Goal: Check status: Check status

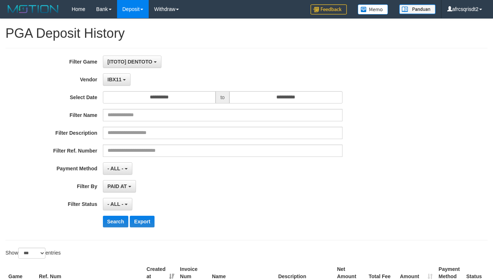
select select "**********"
select select "***"
click at [113, 216] on button "Search" at bounding box center [116, 222] width 26 height 12
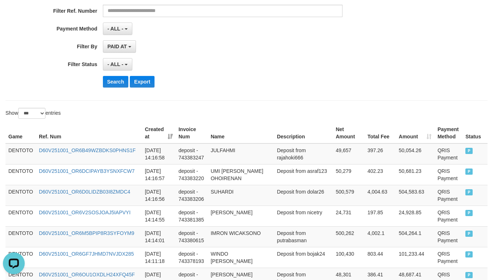
scroll to position [181, 0]
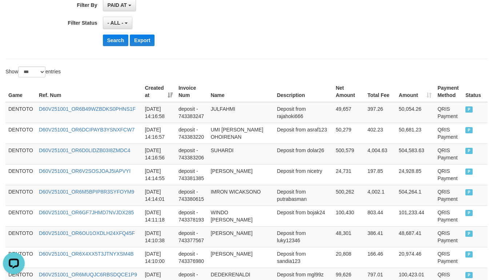
drag, startPoint x: 244, startPoint y: 46, endPoint x: 234, endPoint y: 46, distance: 9.8
click at [243, 45] on div "Search Export" at bounding box center [257, 41] width 308 height 12
click at [23, 115] on td "DENTOTO" at bounding box center [20, 112] width 31 height 21
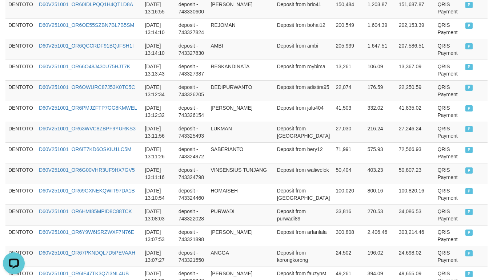
scroll to position [1998, 0]
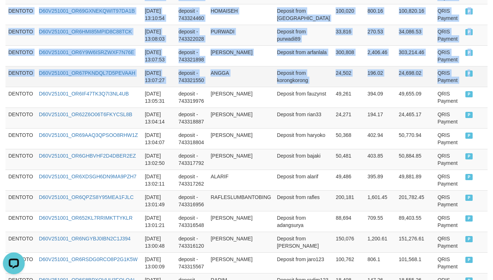
click at [462, 87] on td "P" at bounding box center [474, 76] width 25 height 21
copy tbody "DENTOTO D60V251001_OR6B49WZBDKS0PHNS1F 2025-10-01 14:16:58 deposit - 743383247 …"
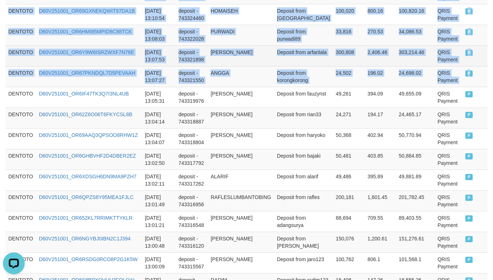
click at [332, 65] on td "300,808" at bounding box center [348, 55] width 32 height 21
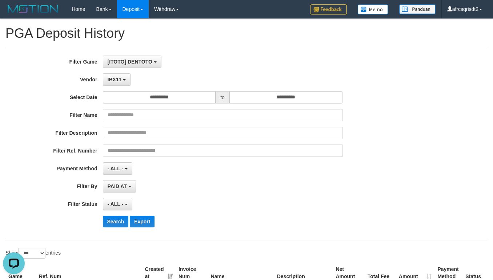
scroll to position [181, 0]
select select "**********"
select select "***"
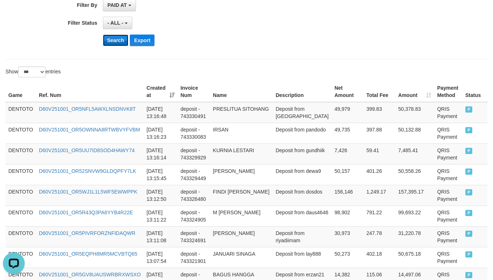
scroll to position [7, 0]
click at [116, 42] on button "Search" at bounding box center [116, 41] width 26 height 12
click at [271, 42] on div "Search Export" at bounding box center [257, 41] width 308 height 12
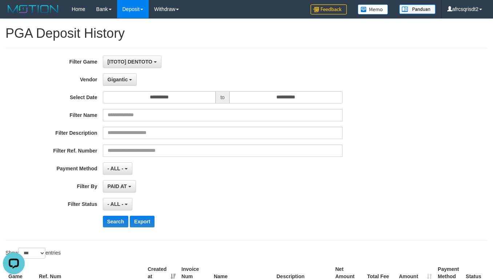
scroll to position [181, 0]
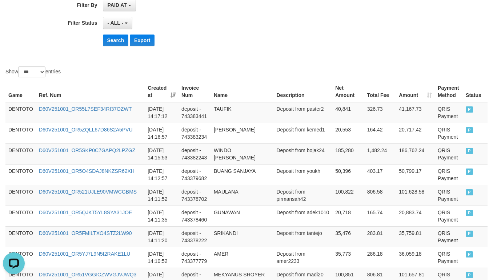
click at [269, 37] on div "Search Export" at bounding box center [257, 41] width 308 height 12
click at [17, 116] on td "DENTOTO" at bounding box center [20, 112] width 31 height 21
drag, startPoint x: 17, startPoint y: 116, endPoint x: 34, endPoint y: 122, distance: 18.1
click at [17, 116] on td "DENTOTO" at bounding box center [20, 112] width 31 height 21
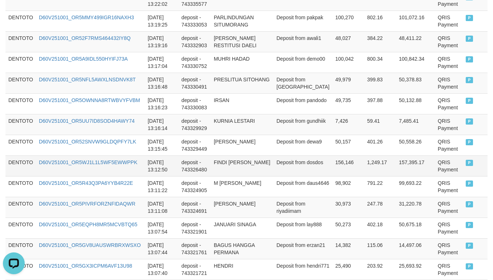
scroll to position [1635, 0]
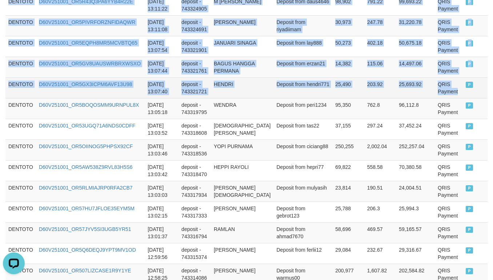
click at [443, 98] on td "QRIS Payment" at bounding box center [448, 87] width 28 height 21
click at [462, 98] on td "P" at bounding box center [474, 87] width 25 height 21
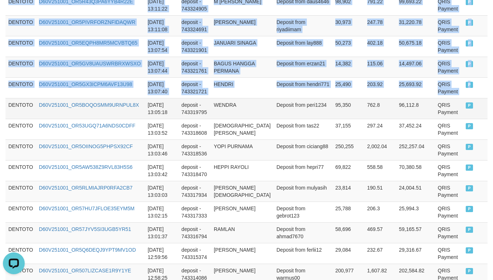
copy tbody "DENTOTO D60V251001_OR55L7SEF34RI37OZWT 2025-10-01 14:17:12 deposit - 743383441 …"
click at [230, 77] on td "BAGUS HANGGA PERMANA" at bounding box center [242, 67] width 63 height 21
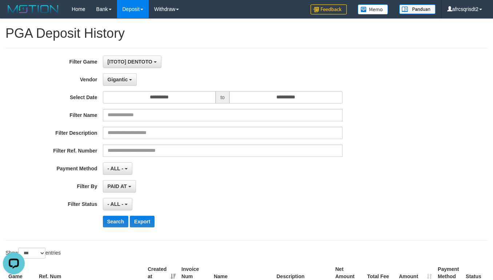
scroll to position [181, 0]
select select "**********"
select select "***"
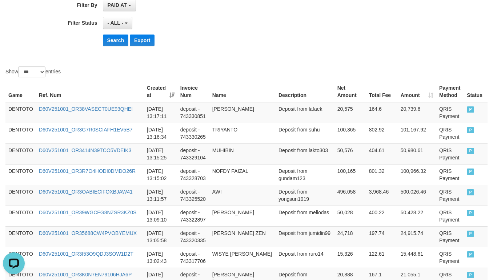
scroll to position [7, 0]
click at [113, 46] on button "Search" at bounding box center [116, 41] width 26 height 12
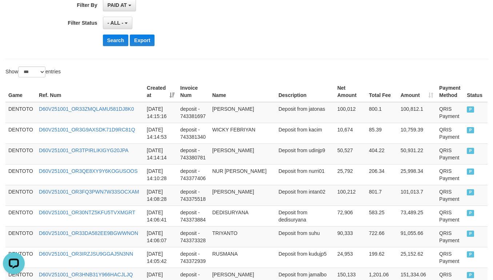
click at [214, 29] on div "- ALL - SELECT ALL - ALL - SELECT STATUS PENDING/UNPAID PAID CANCELED EXPIRED" at bounding box center [222, 23] width 239 height 12
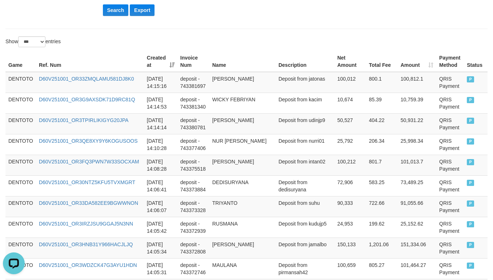
scroll to position [181, 0]
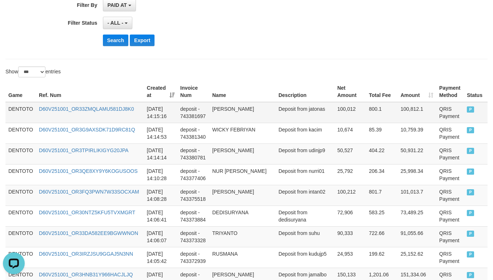
click at [15, 112] on td "DENTOTO" at bounding box center [20, 112] width 31 height 21
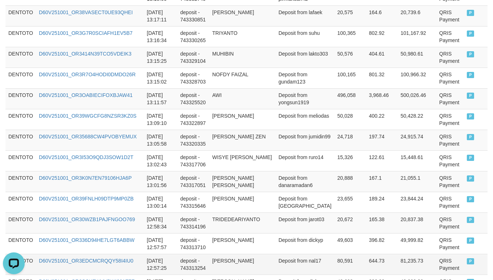
scroll to position [1271, 0]
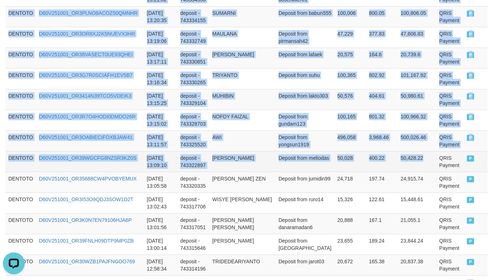
click at [426, 166] on td "50,428.22" at bounding box center [416, 161] width 39 height 21
click at [463, 172] on td "P" at bounding box center [475, 161] width 24 height 21
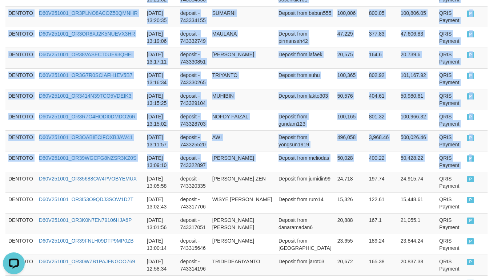
copy tbody "DENTOTO D60V251001_OR33ZMQLAMU581DJ8K0 [DATE] 14:15:16 deposit - 743381697 [PER…"
click at [267, 143] on td "AWI" at bounding box center [242, 140] width 66 height 21
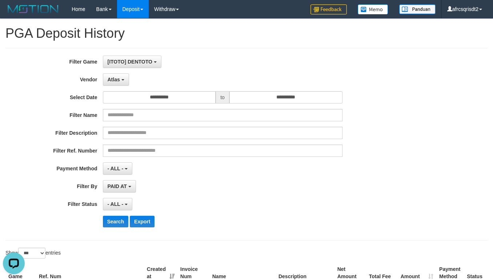
scroll to position [181, 0]
select select "**********"
select select "***"
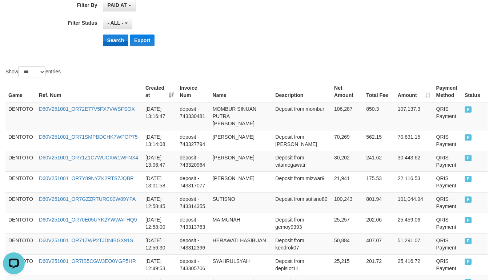
scroll to position [7, 0]
click at [116, 44] on button "Search" at bounding box center [116, 41] width 26 height 12
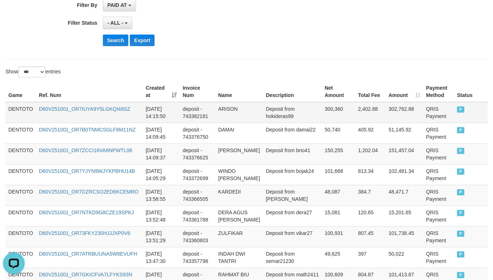
click at [16, 113] on td "DENTOTO" at bounding box center [20, 112] width 31 height 21
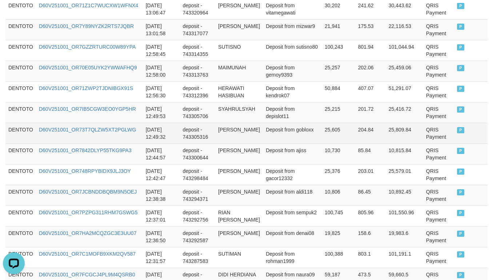
scroll to position [726, 0]
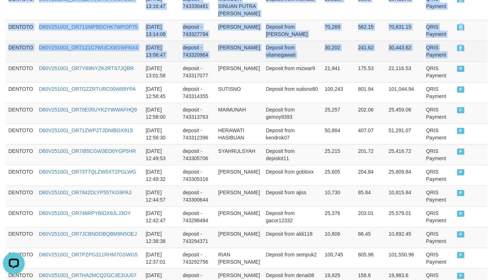
click at [454, 61] on td "P" at bounding box center [470, 51] width 33 height 21
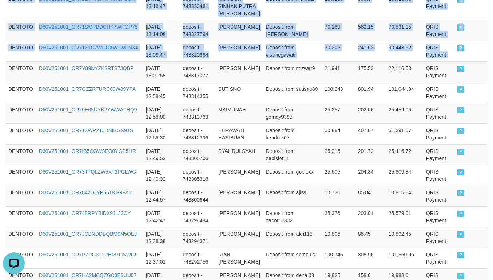
copy tbody "DENTOTO D60V251001_OR7IUYA9Y5LGKQI48SZ 2025-10-01 14:15:50 deposit - 743382181 …"
click at [190, 41] on td "deposit - 743327794" at bounding box center [197, 30] width 36 height 21
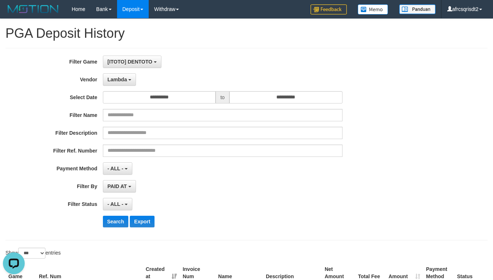
scroll to position [181, 0]
